Goal: Find specific page/section: Find specific page/section

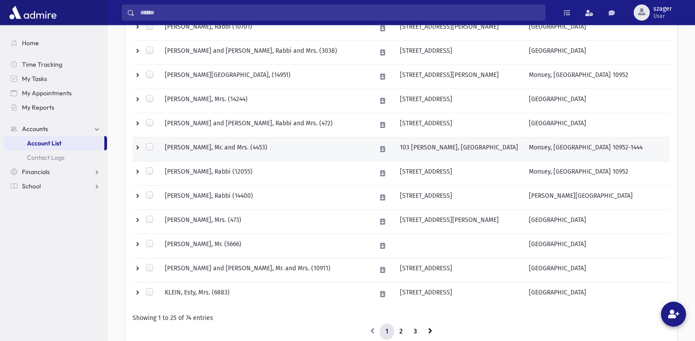
scroll to position [558, 0]
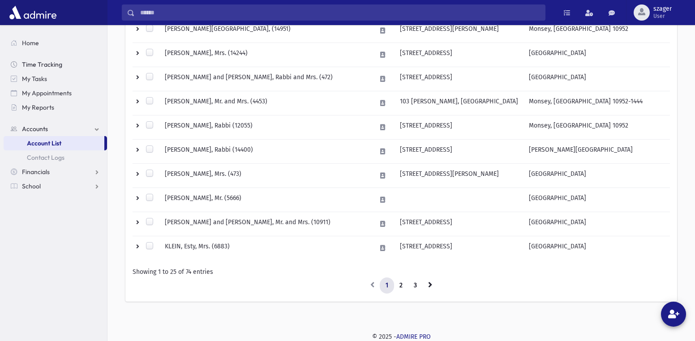
click at [53, 65] on span "Time Tracking" at bounding box center [42, 64] width 40 height 8
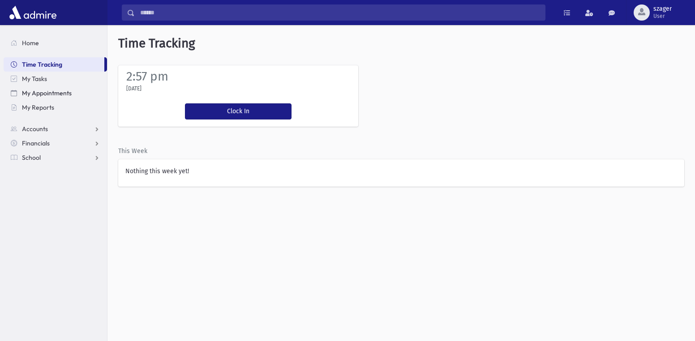
click at [67, 96] on span "My Appointments" at bounding box center [47, 93] width 50 height 8
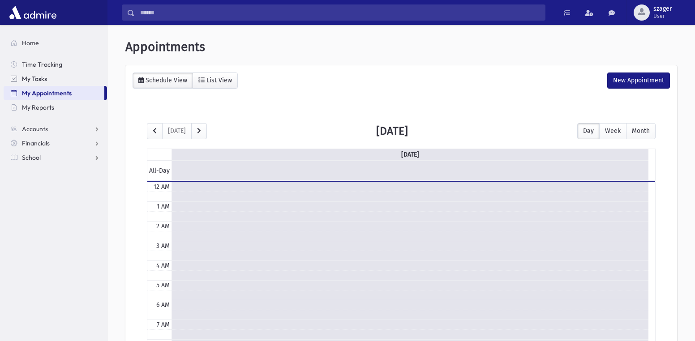
scroll to position [119, 0]
click at [59, 108] on link "My Reports" at bounding box center [55, 107] width 103 height 14
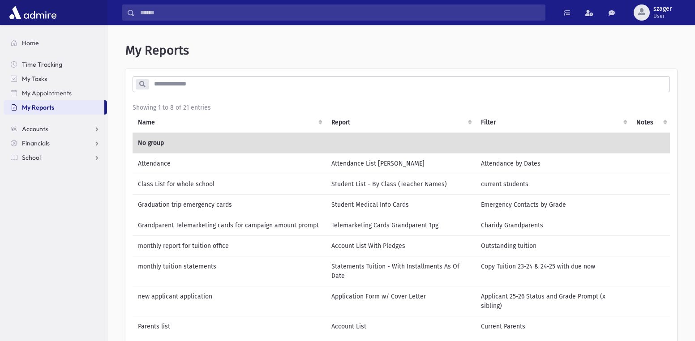
click at [92, 135] on link "Accounts" at bounding box center [55, 129] width 103 height 14
click at [75, 147] on link "Account List" at bounding box center [55, 143] width 103 height 14
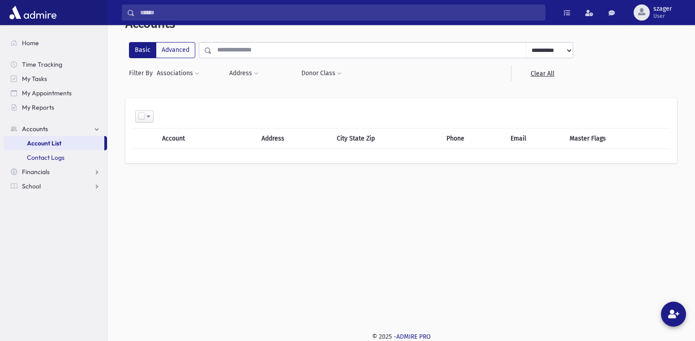
scroll to position [49, 0]
click at [49, 156] on span "Contact Logs" at bounding box center [46, 158] width 38 height 8
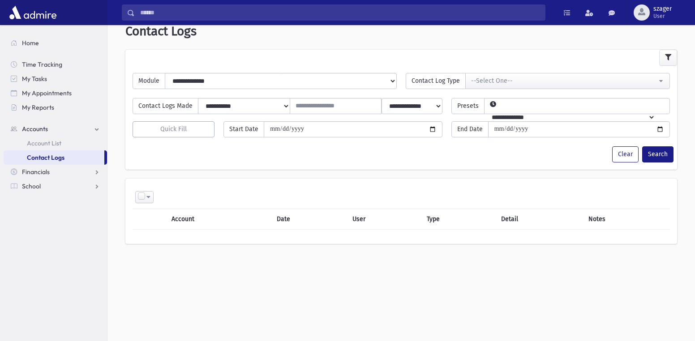
scroll to position [24, 0]
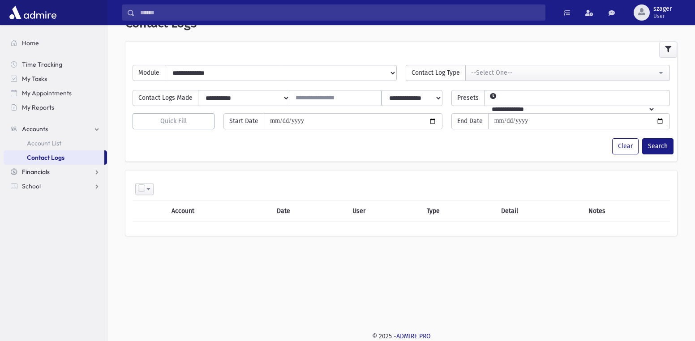
click at [76, 172] on link "Financials" at bounding box center [55, 172] width 103 height 14
click at [58, 196] on link "School" at bounding box center [55, 200] width 103 height 14
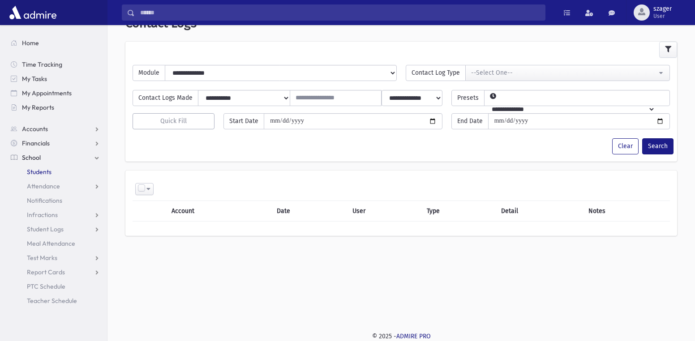
click at [60, 172] on link "Students" at bounding box center [55, 172] width 103 height 14
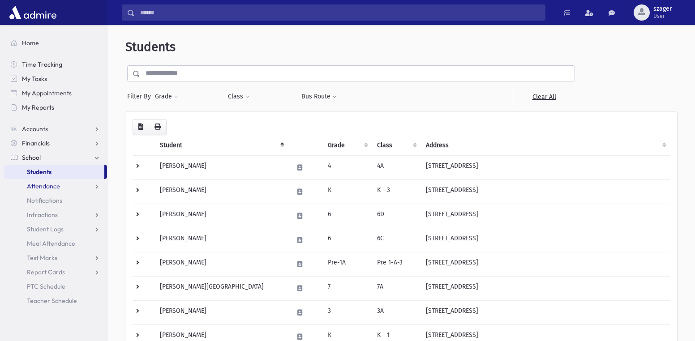
click at [45, 184] on span "Attendance" at bounding box center [43, 186] width 33 height 8
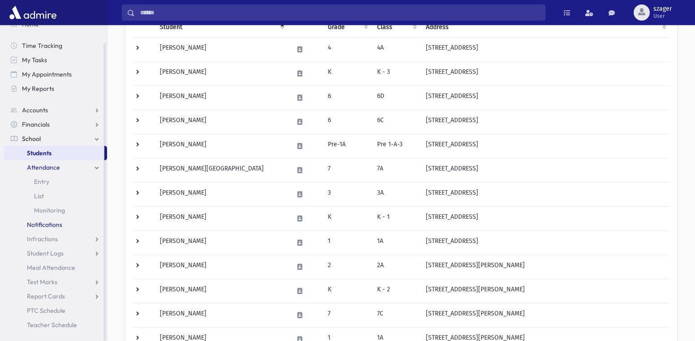
scroll to position [179, 0]
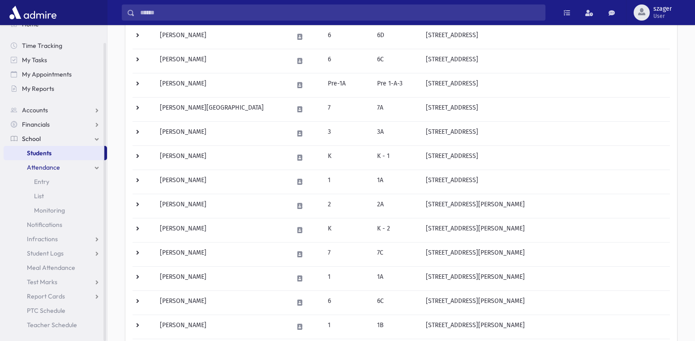
click at [44, 173] on link "Attendance" at bounding box center [55, 167] width 103 height 14
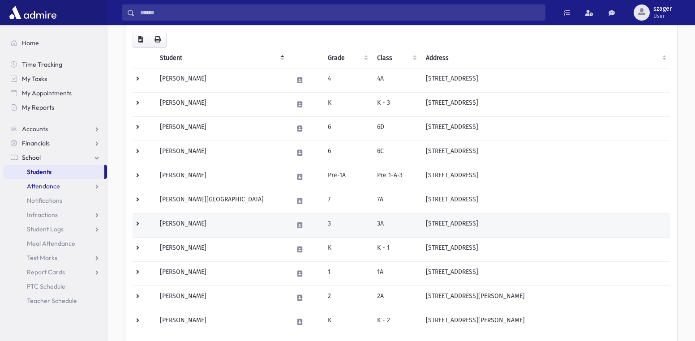
scroll to position [0, 0]
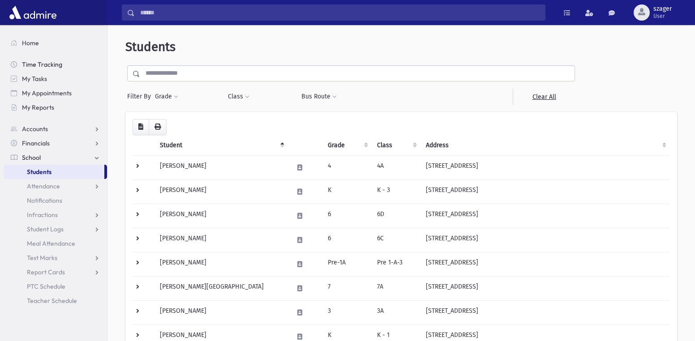
click at [51, 60] on span "Time Tracking" at bounding box center [42, 64] width 40 height 8
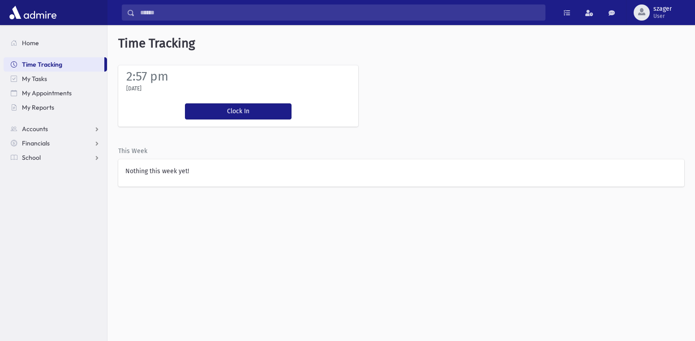
click at [203, 90] on div "[DATE]" at bounding box center [238, 90] width 231 height 13
drag, startPoint x: 273, startPoint y: 81, endPoint x: 192, endPoint y: 177, distance: 125.8
click at [192, 177] on div "Nothing this week yet!" at bounding box center [401, 172] width 566 height 27
drag, startPoint x: 188, startPoint y: 178, endPoint x: 446, endPoint y: 97, distance: 270.4
click at [446, 97] on div "2:57 pm Monday, 9/15/2025 Clock In You're clocked in This Week Nothing this wee…" at bounding box center [401, 125] width 588 height 121
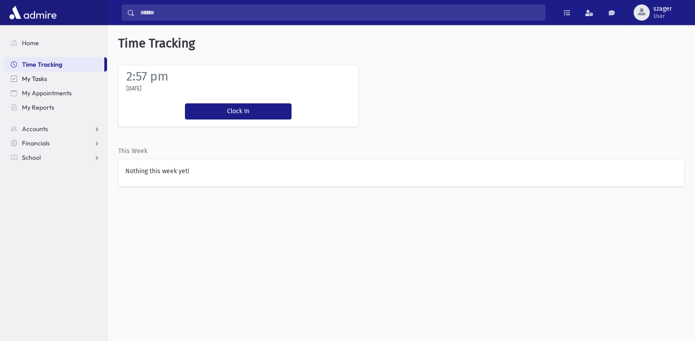
click at [26, 72] on link "My Tasks" at bounding box center [55, 79] width 103 height 14
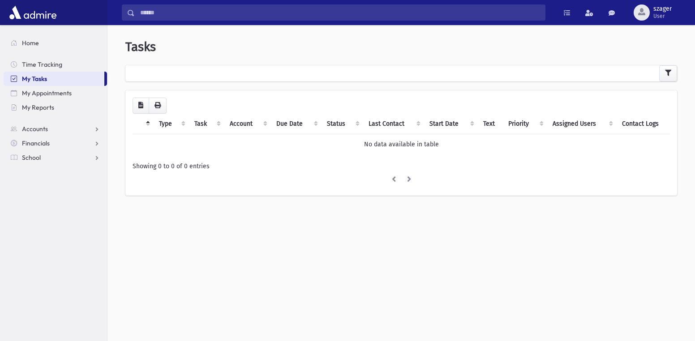
click at [32, 79] on span "My Tasks" at bounding box center [34, 79] width 25 height 8
click at [33, 90] on span "My Appointments" at bounding box center [47, 93] width 50 height 8
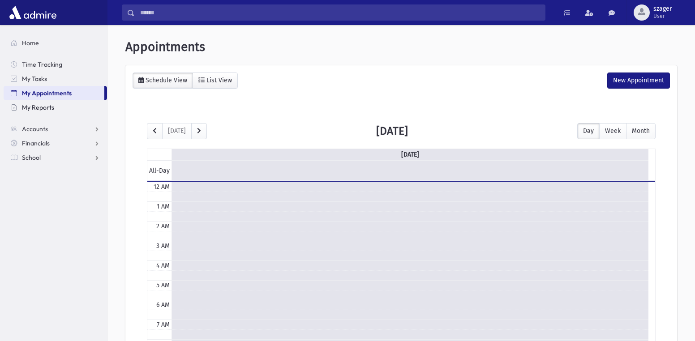
scroll to position [119, 0]
click at [35, 108] on span "My Reports" at bounding box center [38, 107] width 32 height 8
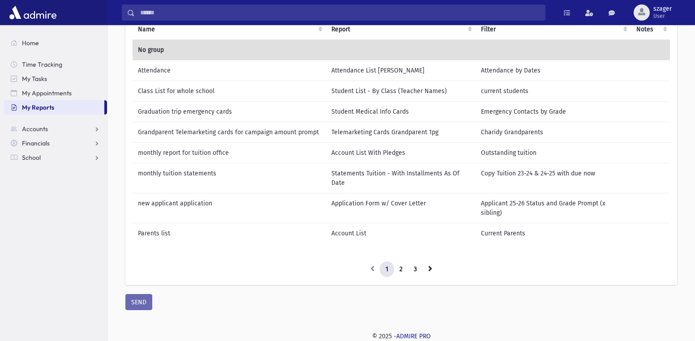
scroll to position [93, 0]
click at [414, 266] on link "3" at bounding box center [415, 270] width 15 height 16
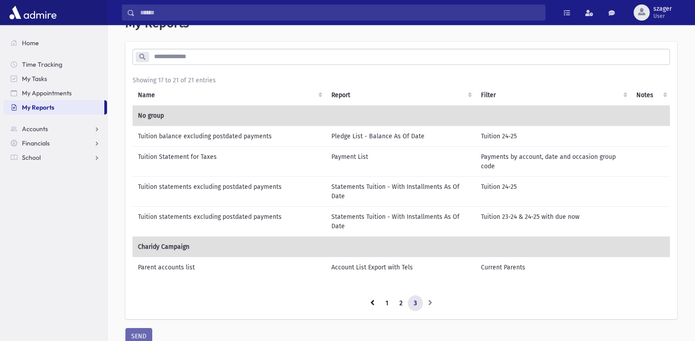
scroll to position [68, 0]
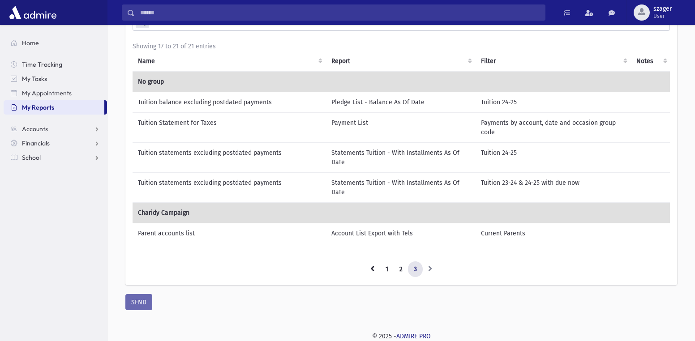
click at [194, 223] on td "Parent accounts list" at bounding box center [229, 233] width 193 height 21
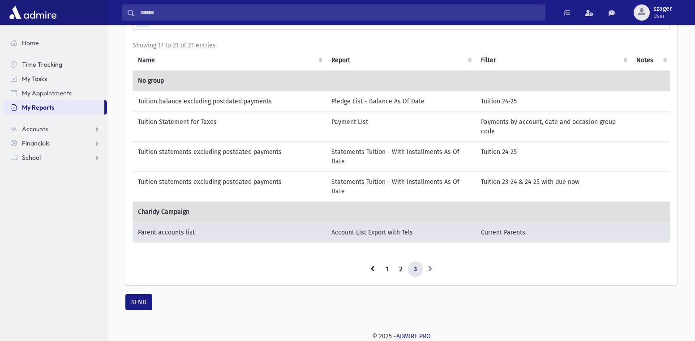
click at [227, 121] on td "Tuition Statement for Taxes" at bounding box center [229, 127] width 193 height 30
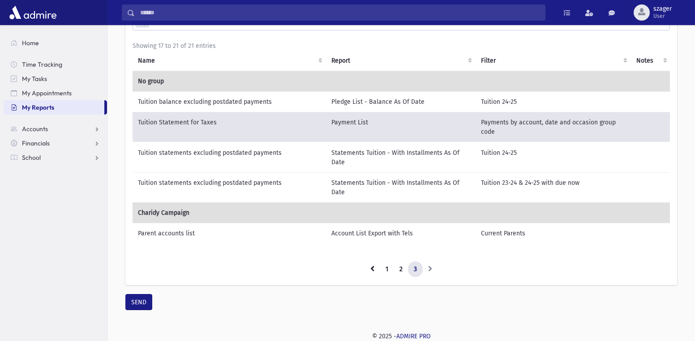
click at [239, 96] on td "Tuition balance excluding postdated payments" at bounding box center [229, 101] width 193 height 21
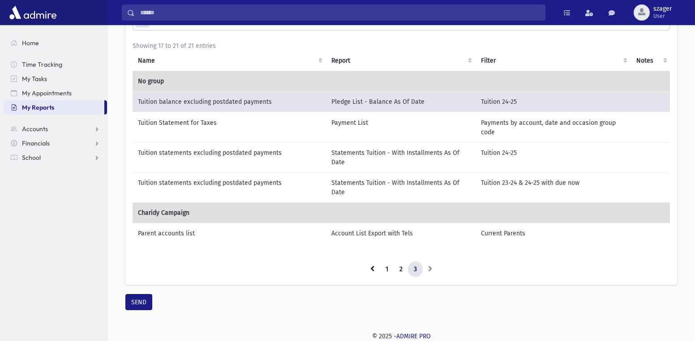
click at [50, 110] on span "My Reports" at bounding box center [38, 107] width 32 height 8
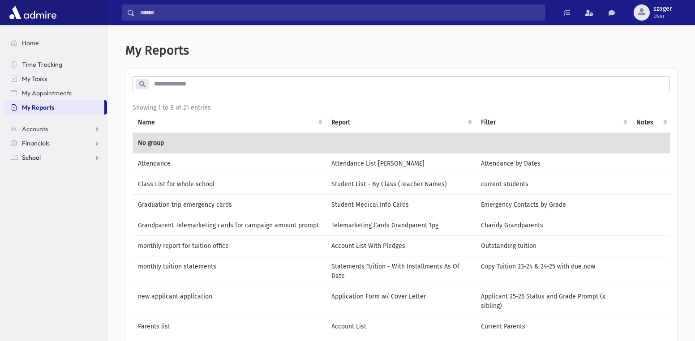
click at [43, 150] on link "School" at bounding box center [55, 157] width 103 height 14
click at [47, 142] on span "Financials" at bounding box center [36, 143] width 28 height 8
click at [50, 131] on link "Accounts" at bounding box center [55, 129] width 103 height 14
click at [42, 145] on span "Account List" at bounding box center [44, 143] width 34 height 8
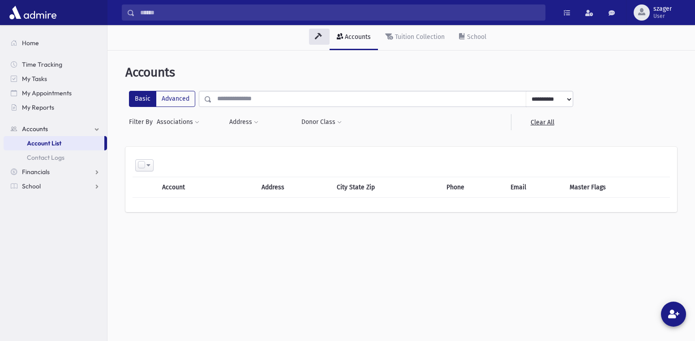
click at [549, 101] on select "**********" at bounding box center [549, 99] width 47 height 16
click at [552, 100] on select "**********" at bounding box center [549, 99] width 47 height 16
drag, startPoint x: 574, startPoint y: 77, endPoint x: 571, endPoint y: 84, distance: 7.8
click at [575, 77] on header "Accounts" at bounding box center [401, 72] width 552 height 15
click at [547, 124] on link "Clear All" at bounding box center [542, 122] width 62 height 16
